Goal: Task Accomplishment & Management: Use online tool/utility

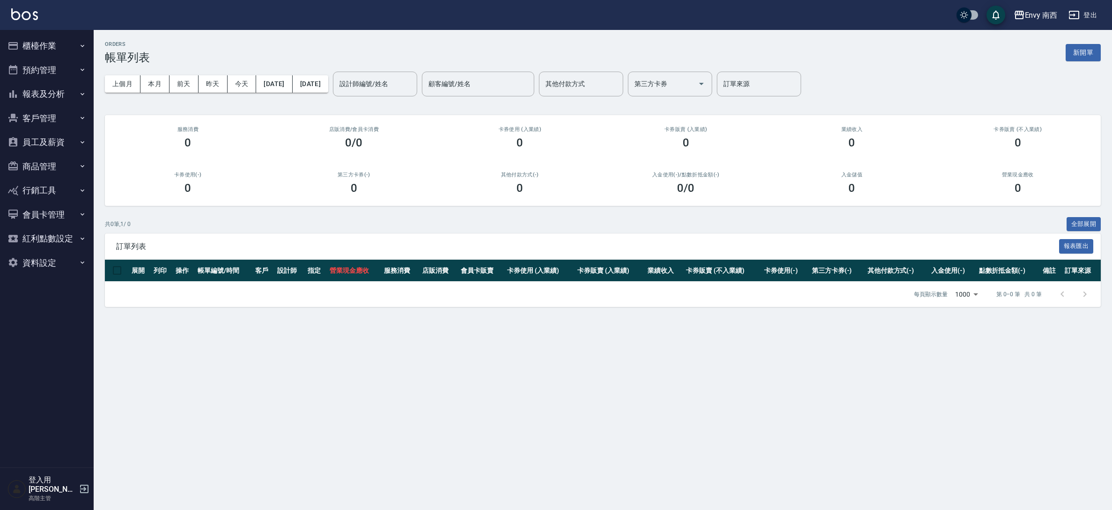
click at [50, 51] on button "櫃檯作業" at bounding box center [47, 46] width 86 height 24
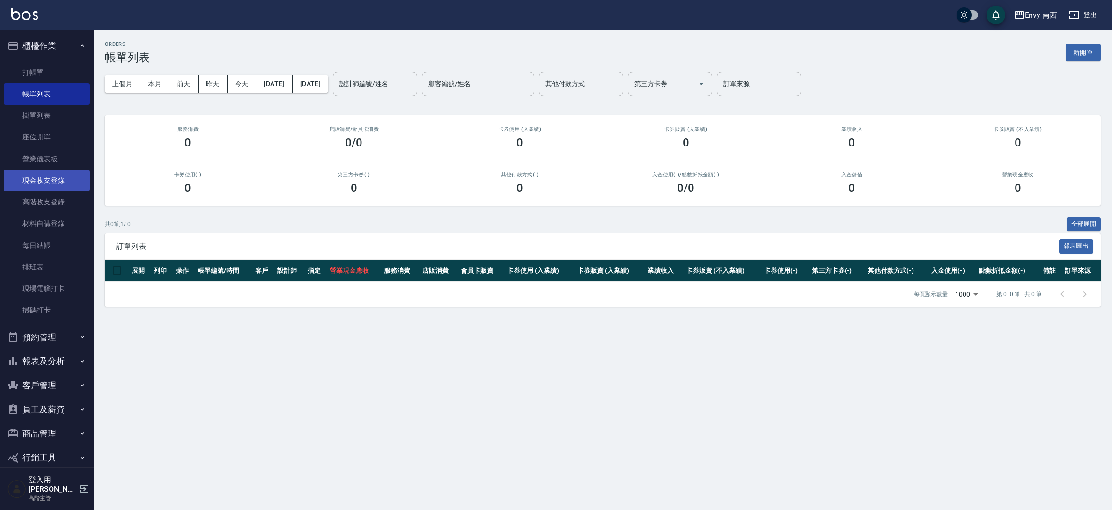
click at [64, 183] on link "現金收支登錄" at bounding box center [47, 181] width 86 height 22
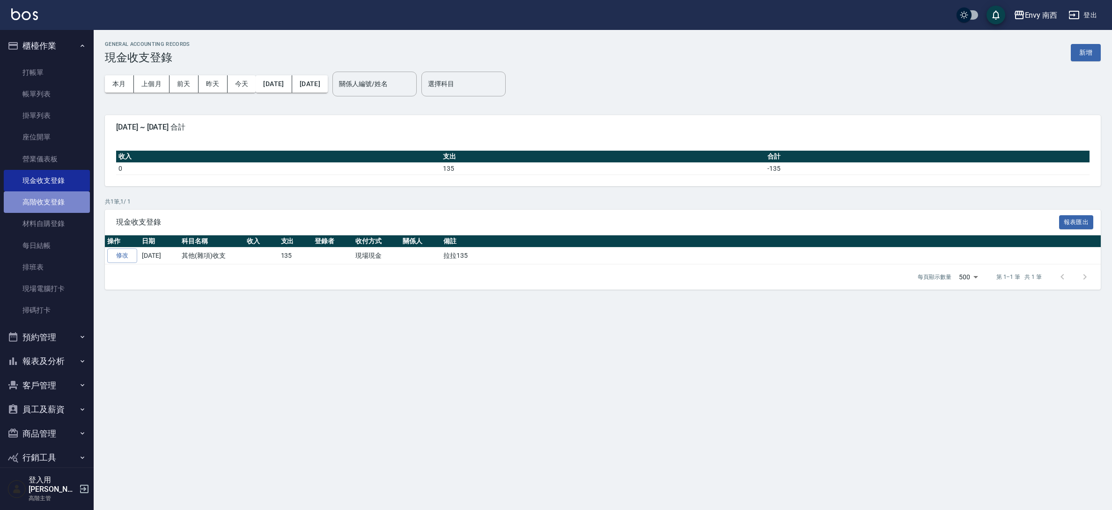
click at [65, 202] on link "高階收支登錄" at bounding box center [47, 202] width 86 height 22
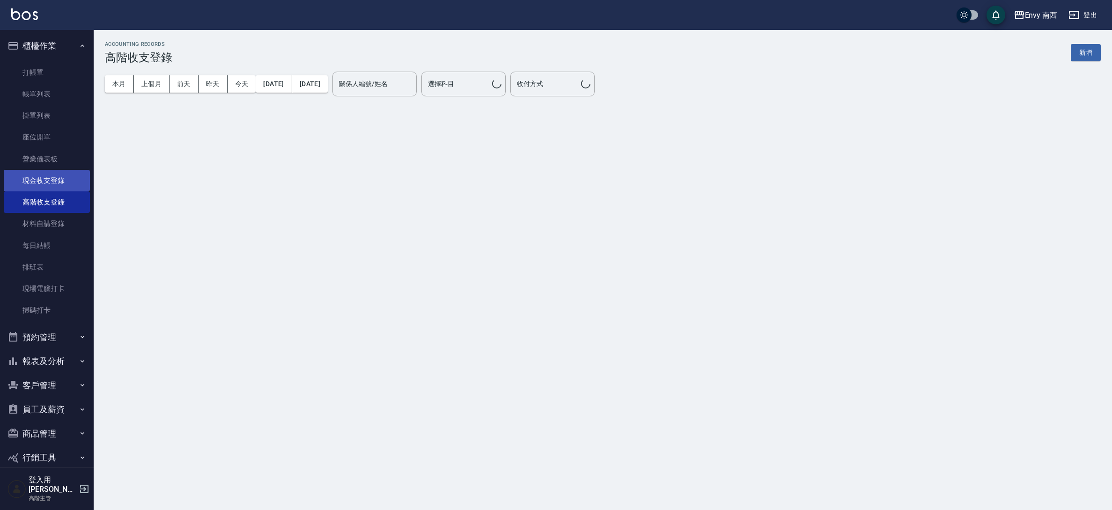
click at [60, 172] on link "現金收支登錄" at bounding box center [47, 181] width 86 height 22
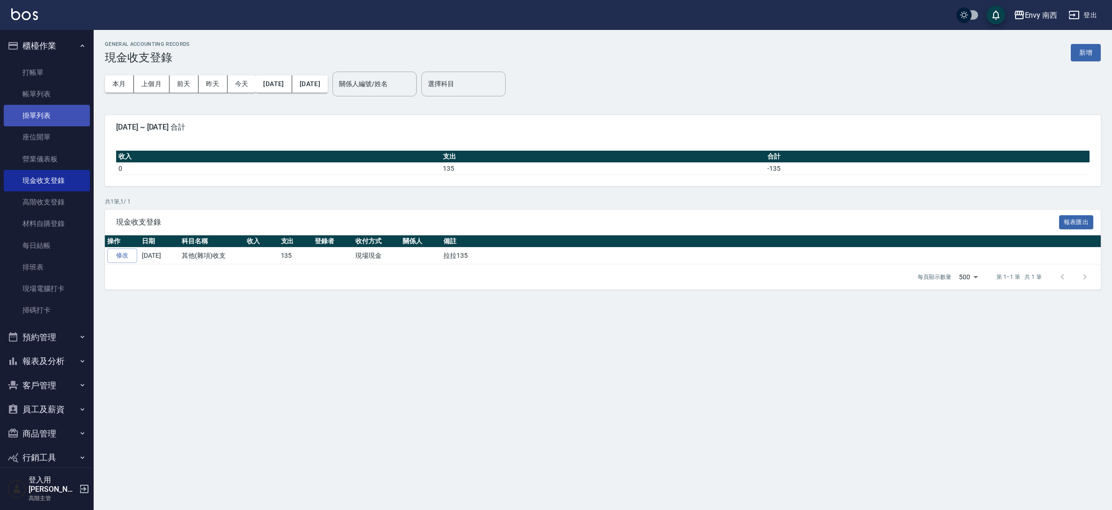
click at [50, 105] on link "掛單列表" at bounding box center [47, 116] width 86 height 22
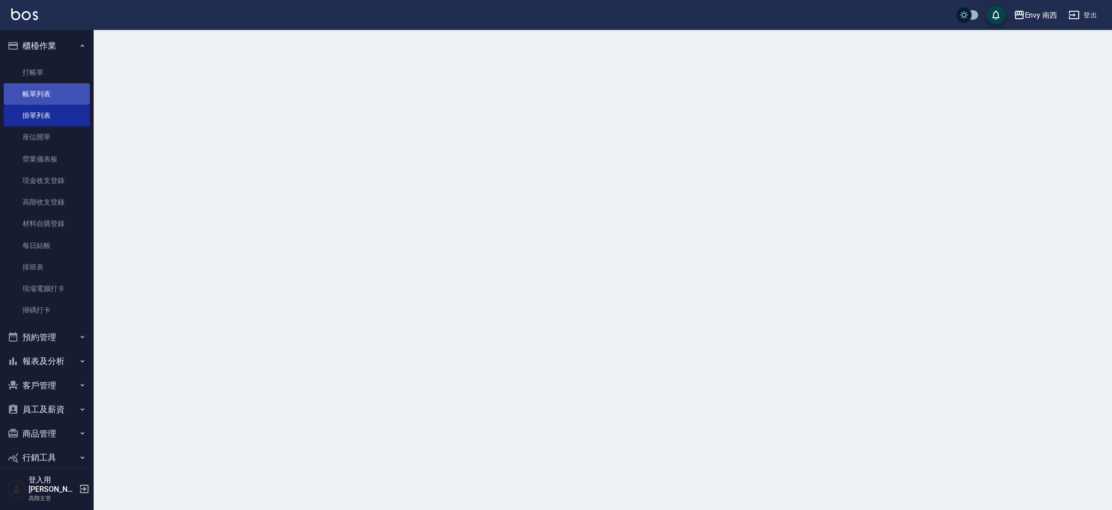
click at [46, 96] on link "帳單列表" at bounding box center [47, 94] width 86 height 22
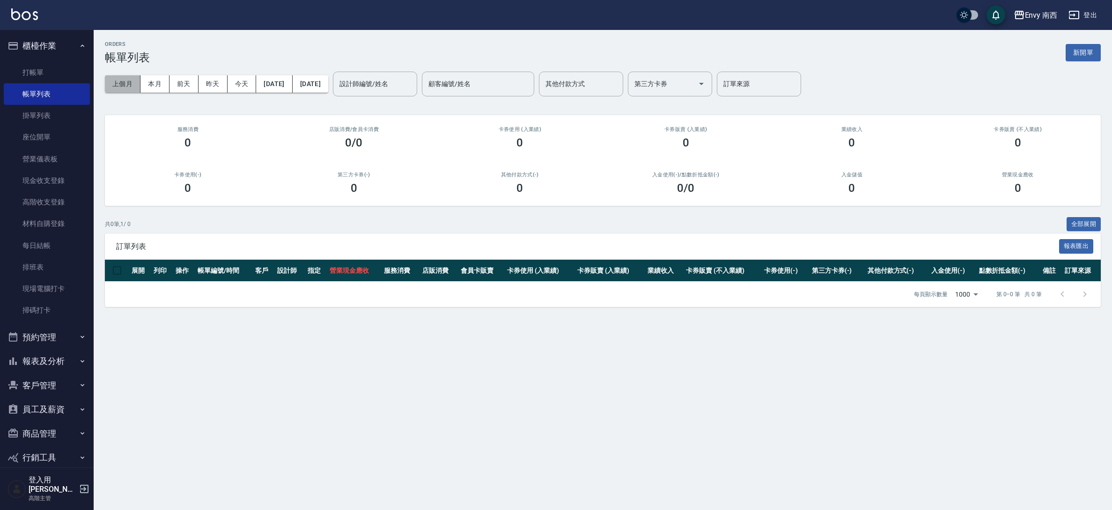
click at [135, 88] on button "上個月" at bounding box center [123, 83] width 36 height 17
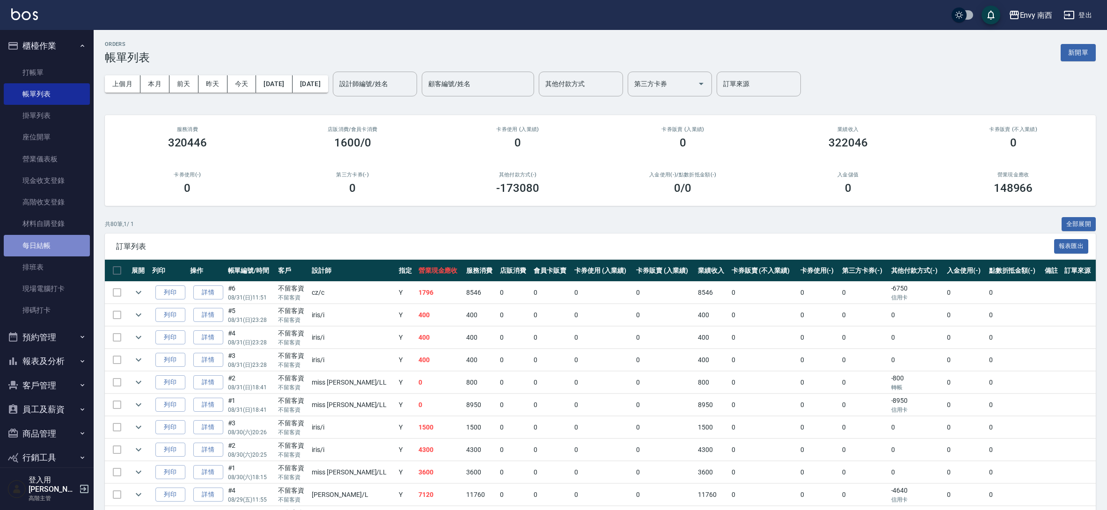
click at [48, 251] on link "每日結帳" at bounding box center [47, 246] width 86 height 22
